Goal: Task Accomplishment & Management: Manage account settings

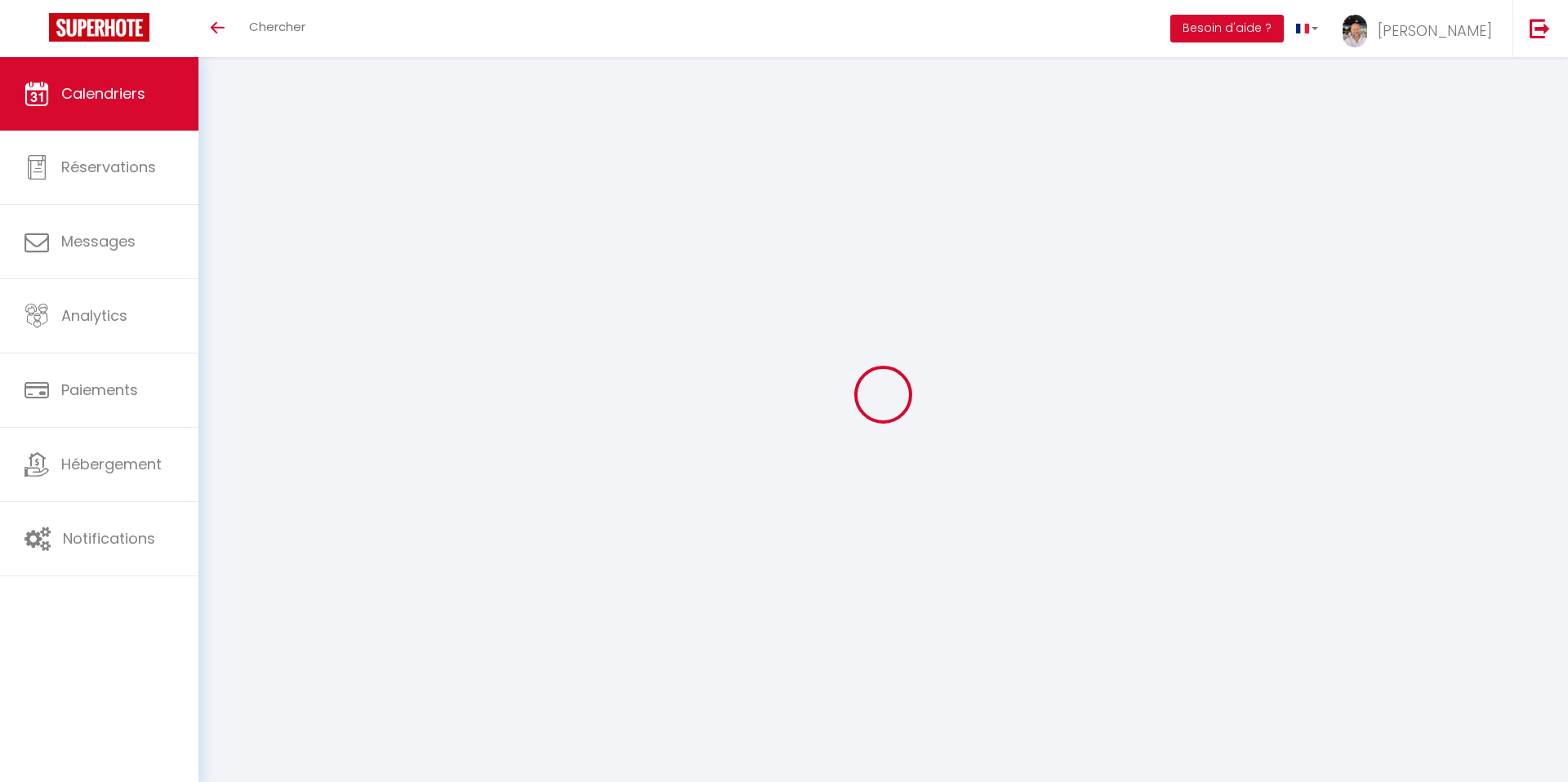
scroll to position [89, 0]
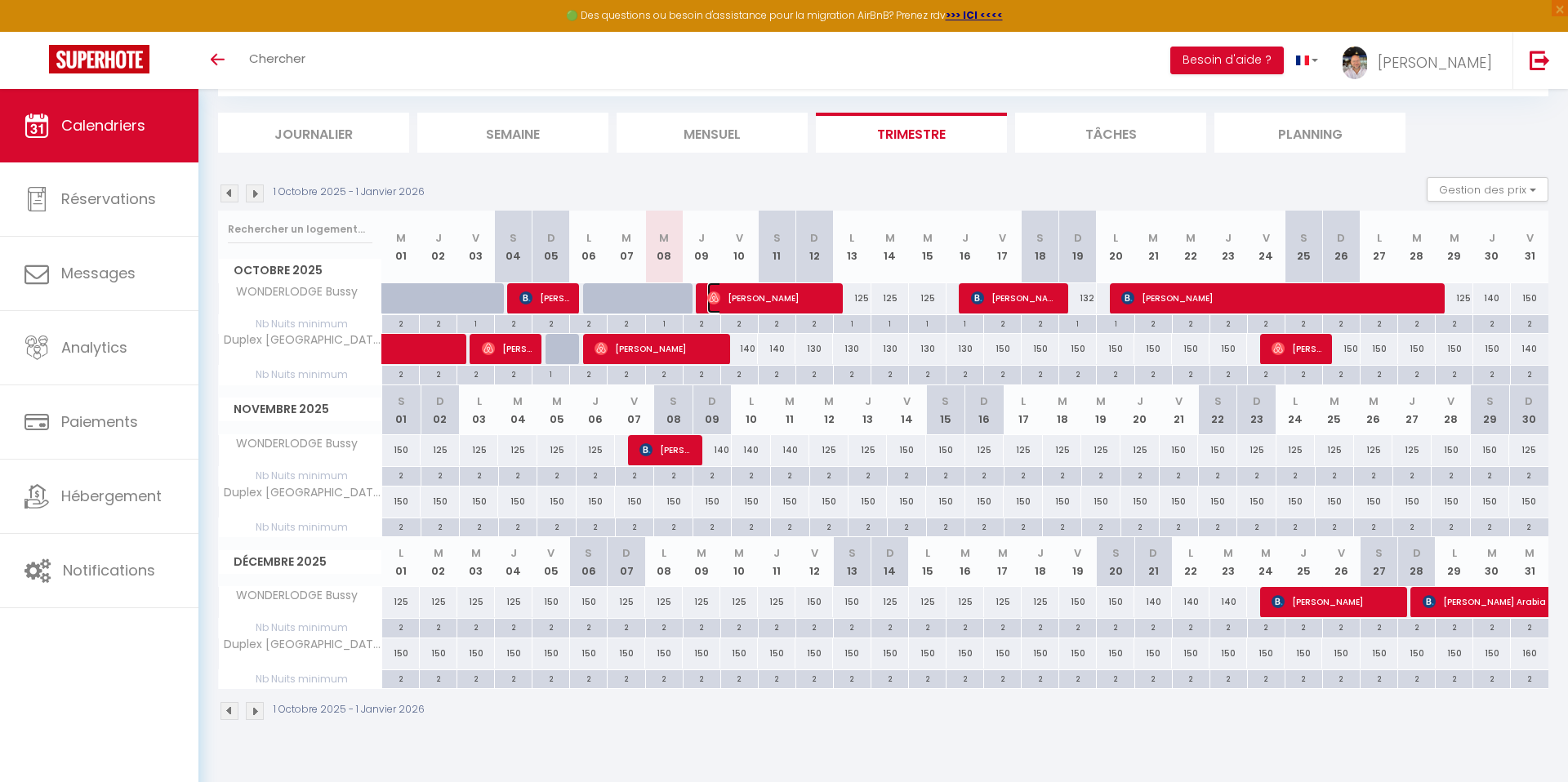
click at [743, 290] on span "[PERSON_NAME]" at bounding box center [770, 297] width 125 height 31
select select "OK"
select select "0"
select select "1"
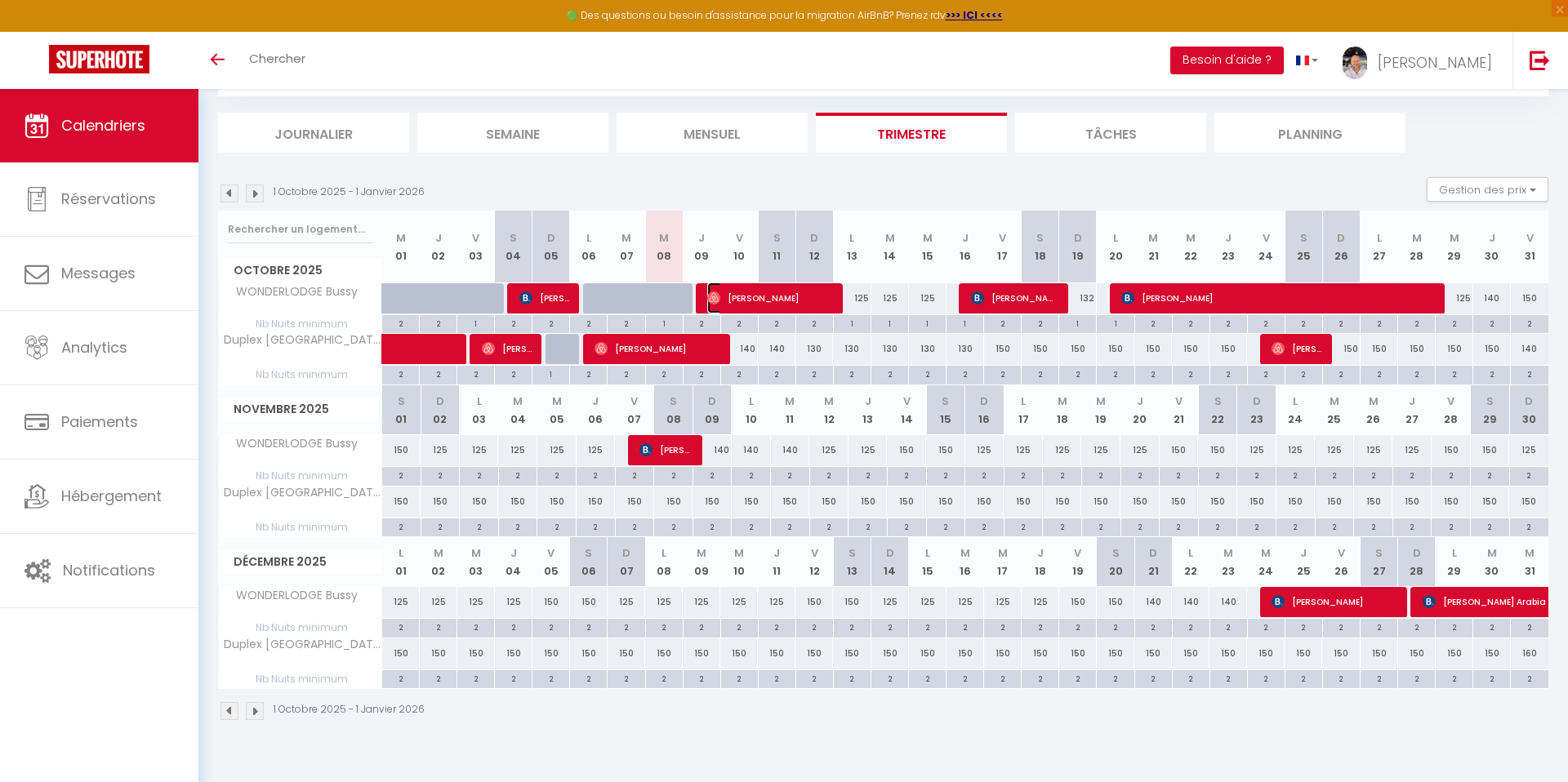
select select "1"
select select
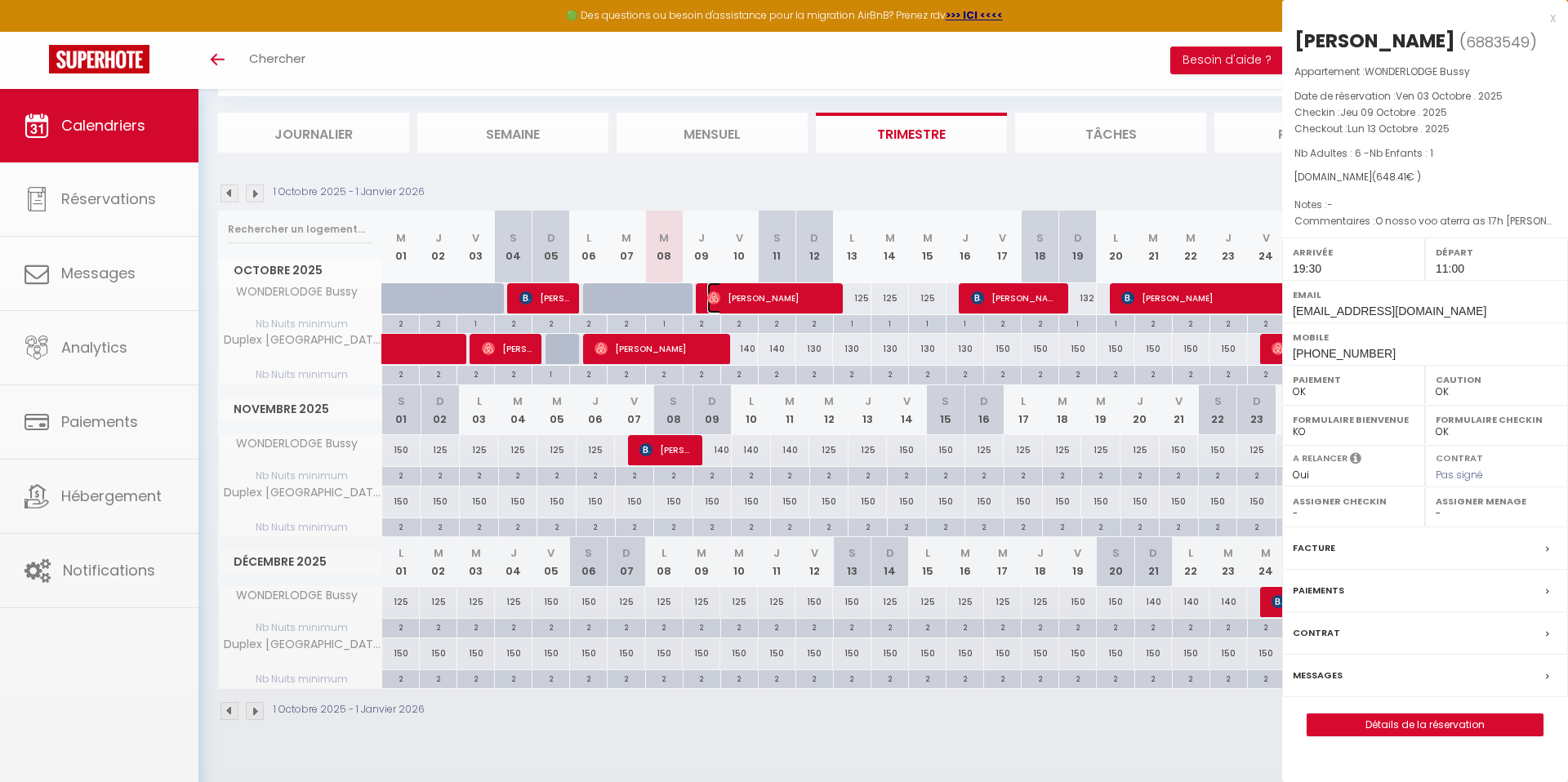
select select "48397"
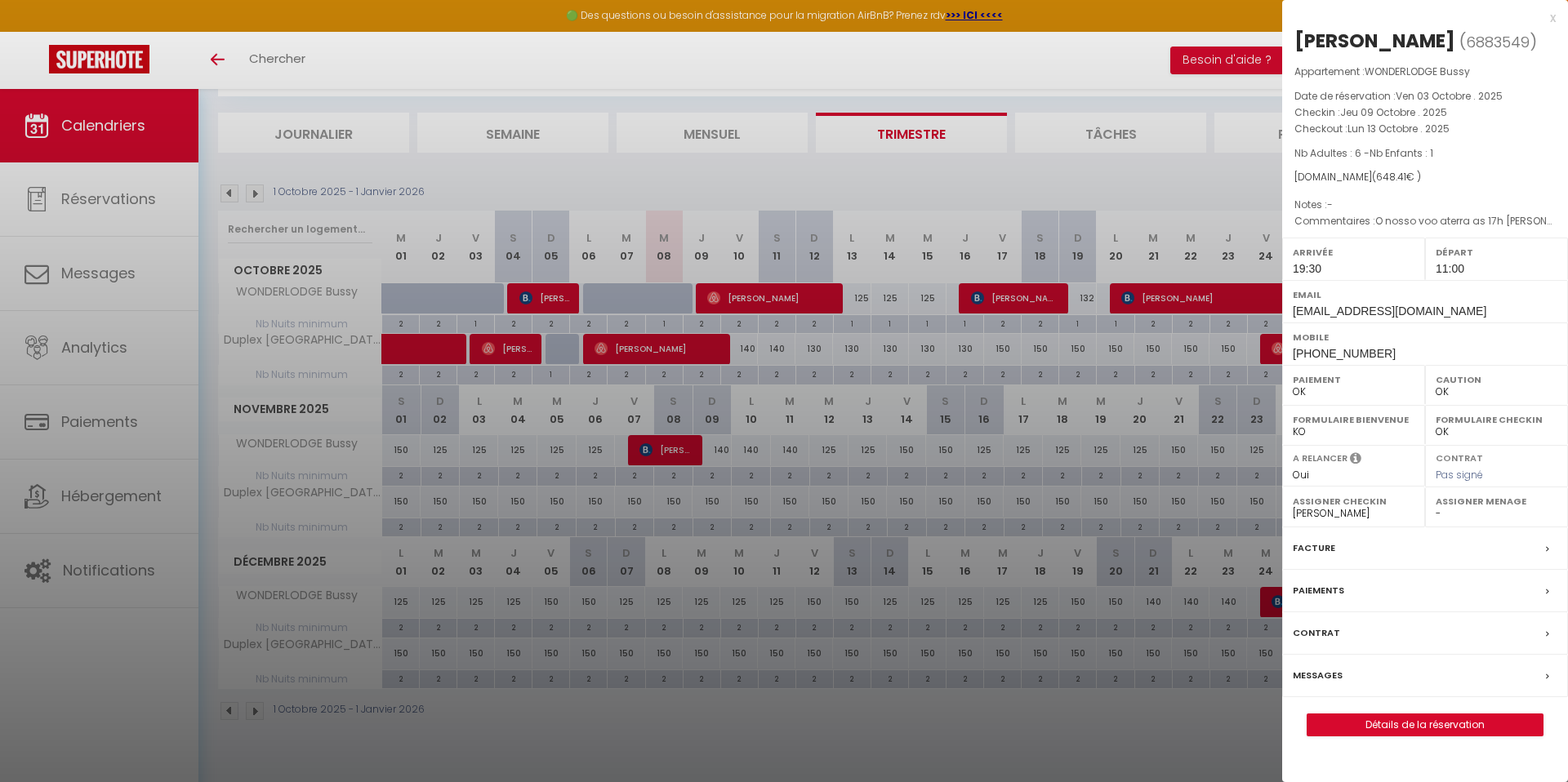
click at [1324, 672] on label "Messages" at bounding box center [1318, 675] width 50 height 17
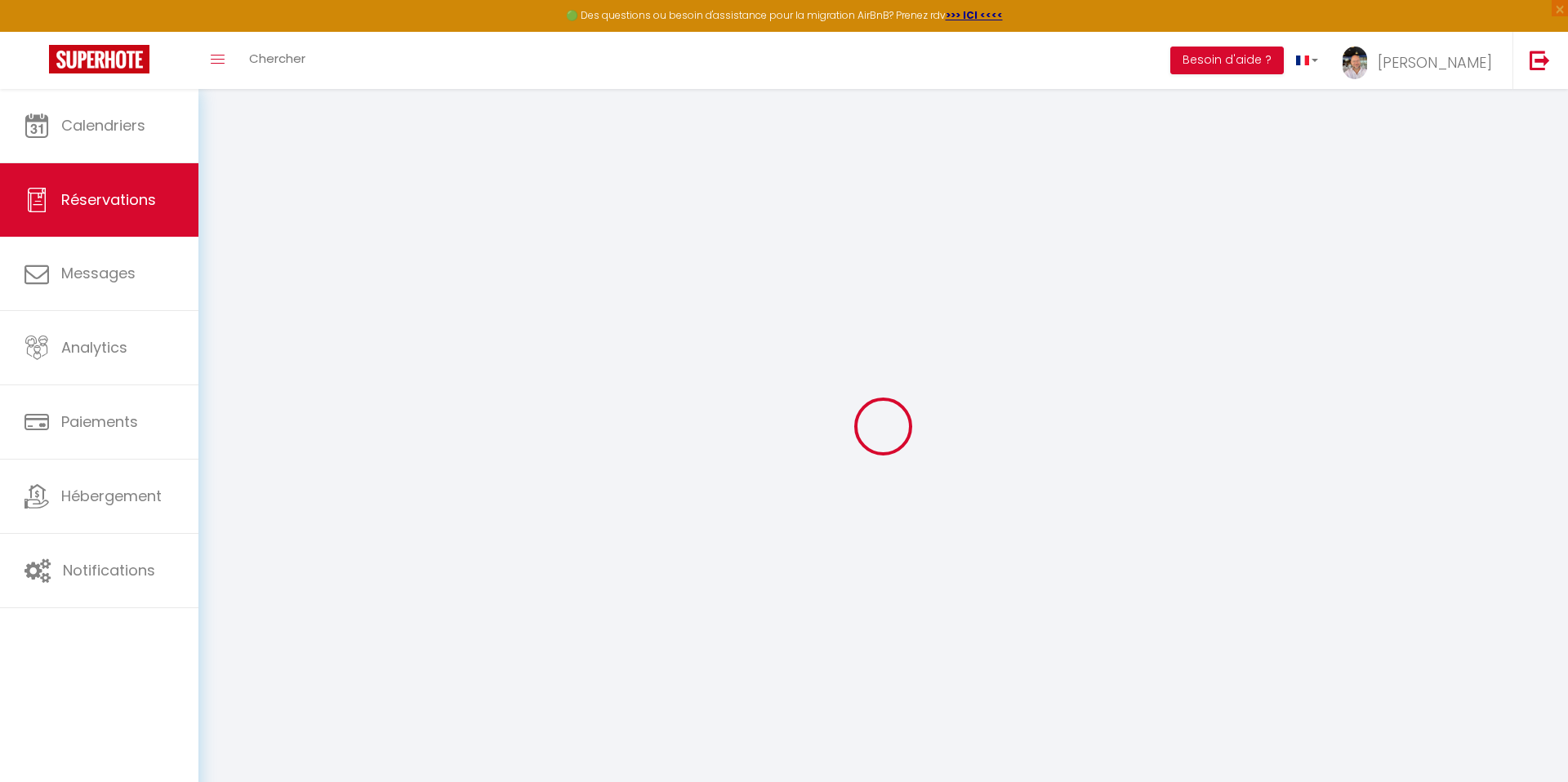
select select
checkbox input "false"
type textarea "O nosso voo aterra as 17h [PERSON_NAME][GEOGRAPHIC_DATA]. Dps teremos carro par…"
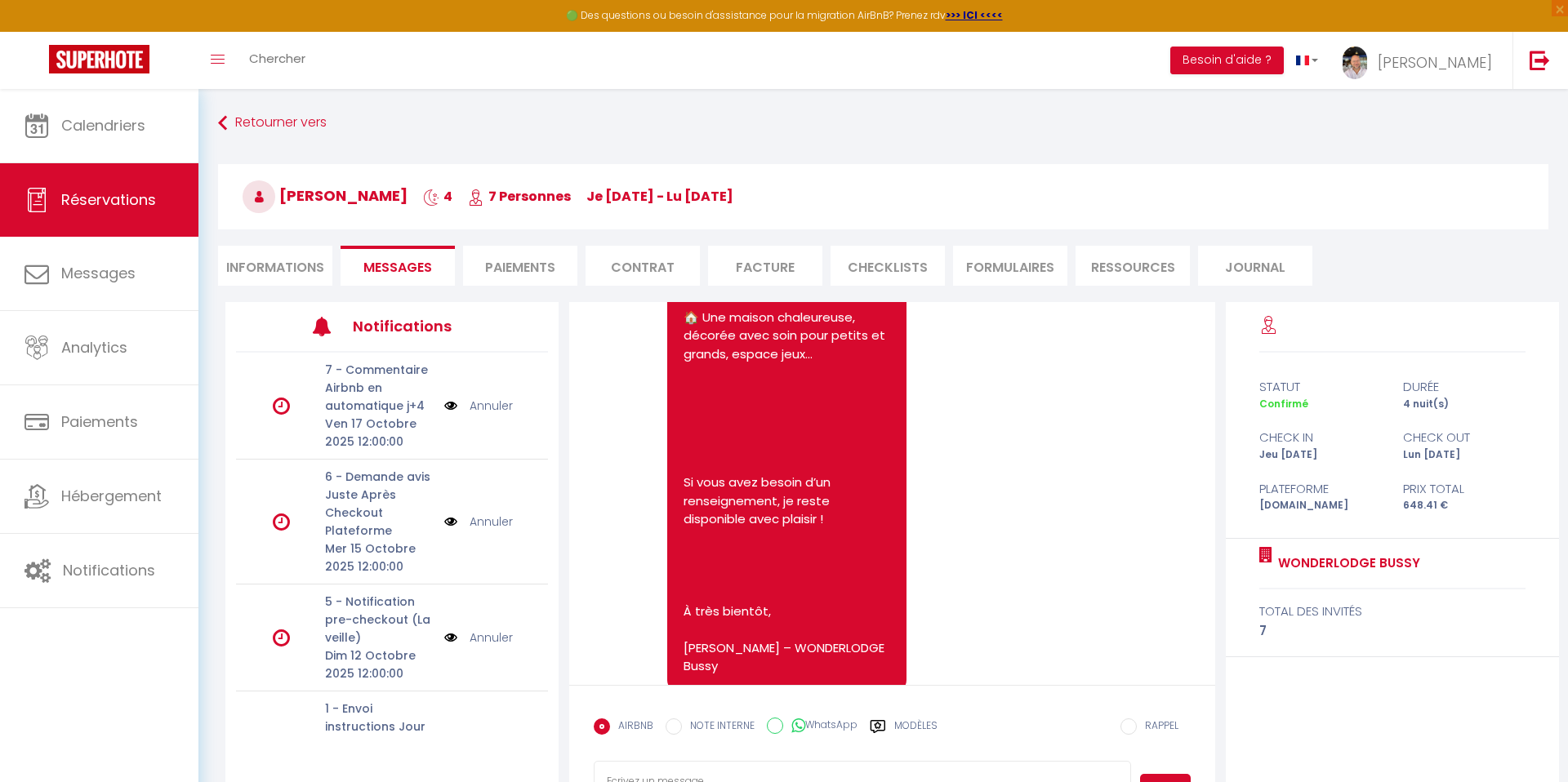
scroll to position [3193, 0]
